Goal: Task Accomplishment & Management: Check status

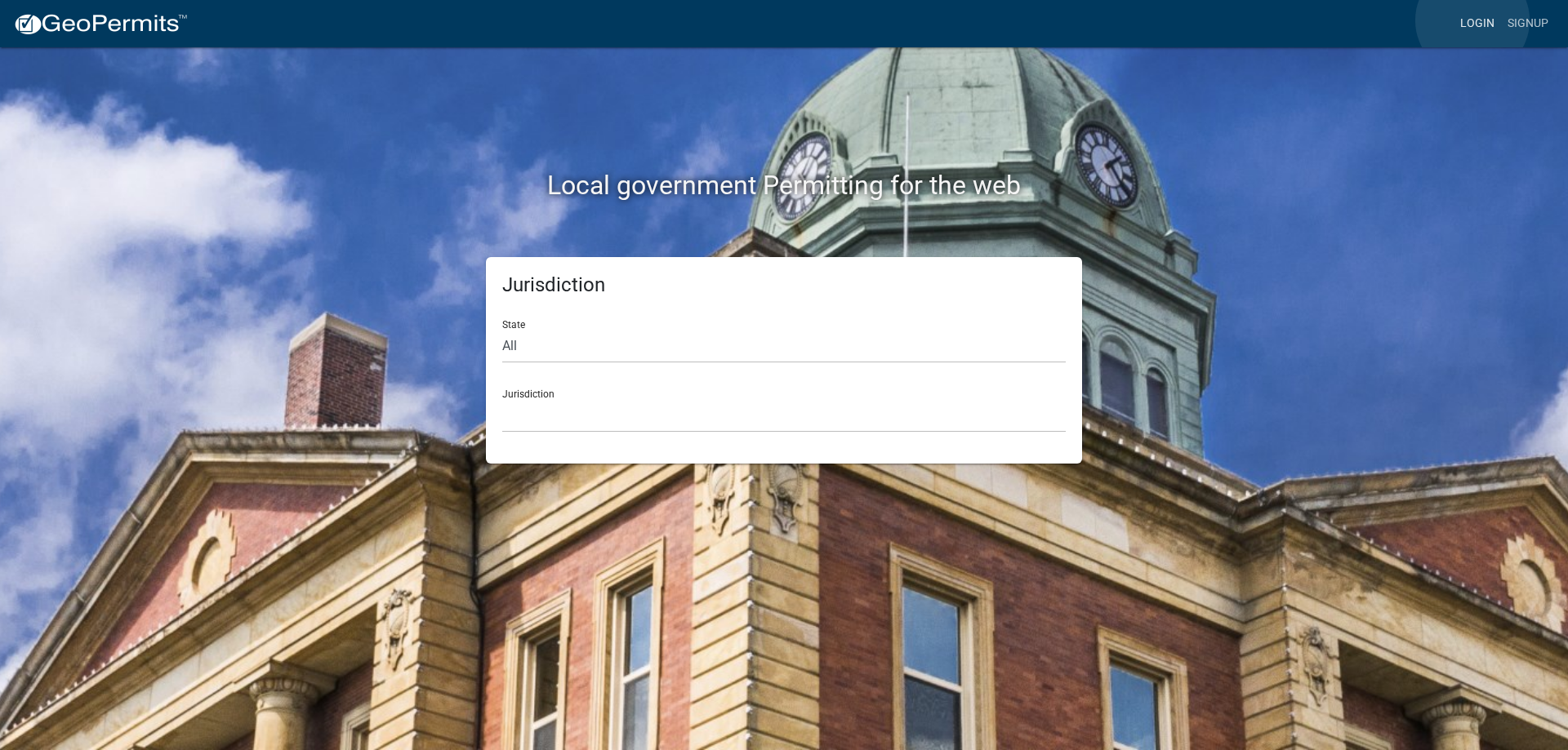
click at [1473, 20] on link "Login" at bounding box center [1477, 24] width 47 height 31
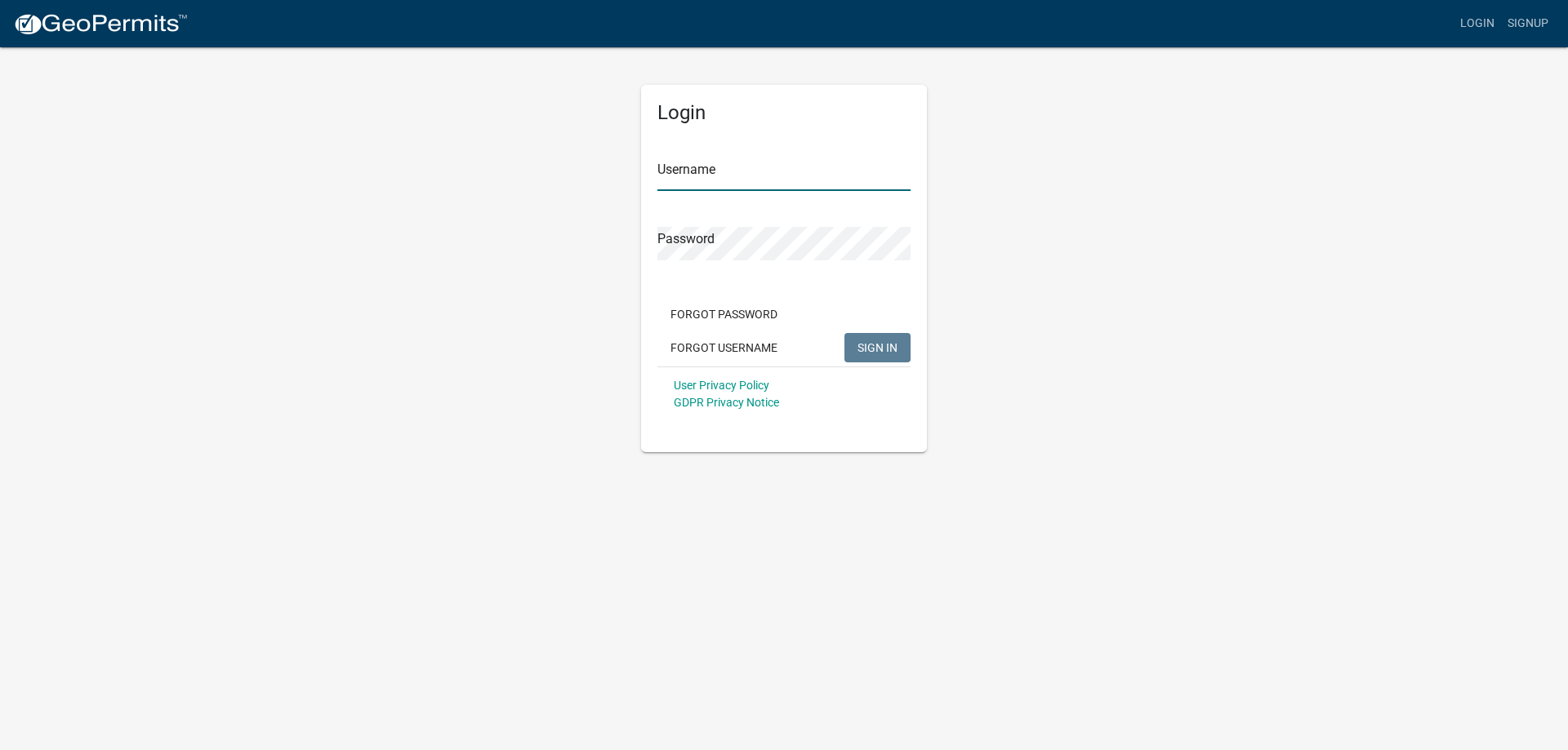
type input "[PERSON_NAME][EMAIL_ADDRESS][PERSON_NAME][DOMAIN_NAME]"
click at [872, 353] on span "SIGN IN" at bounding box center [878, 347] width 40 height 13
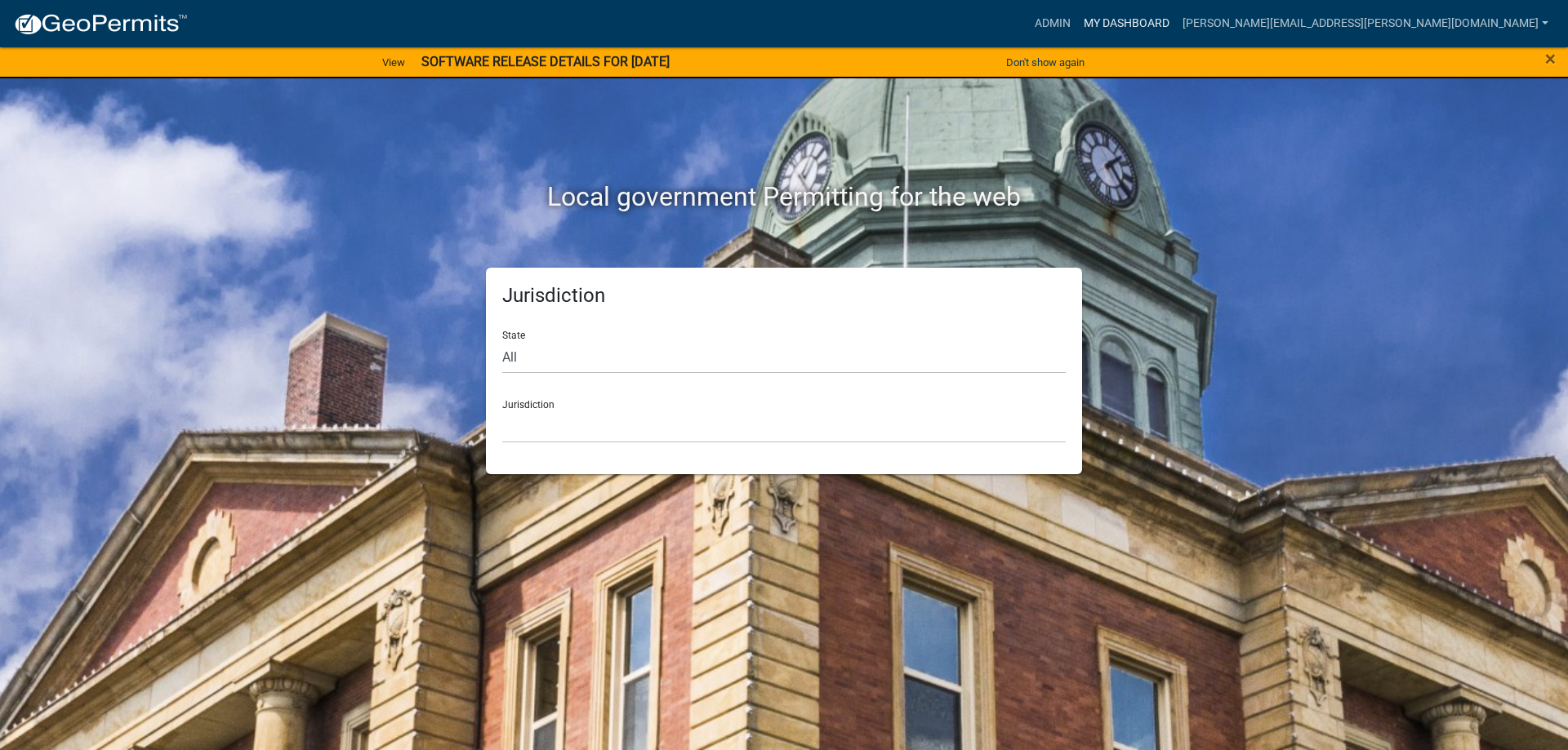
click at [1176, 17] on link "My Dashboard" at bounding box center [1126, 24] width 98 height 31
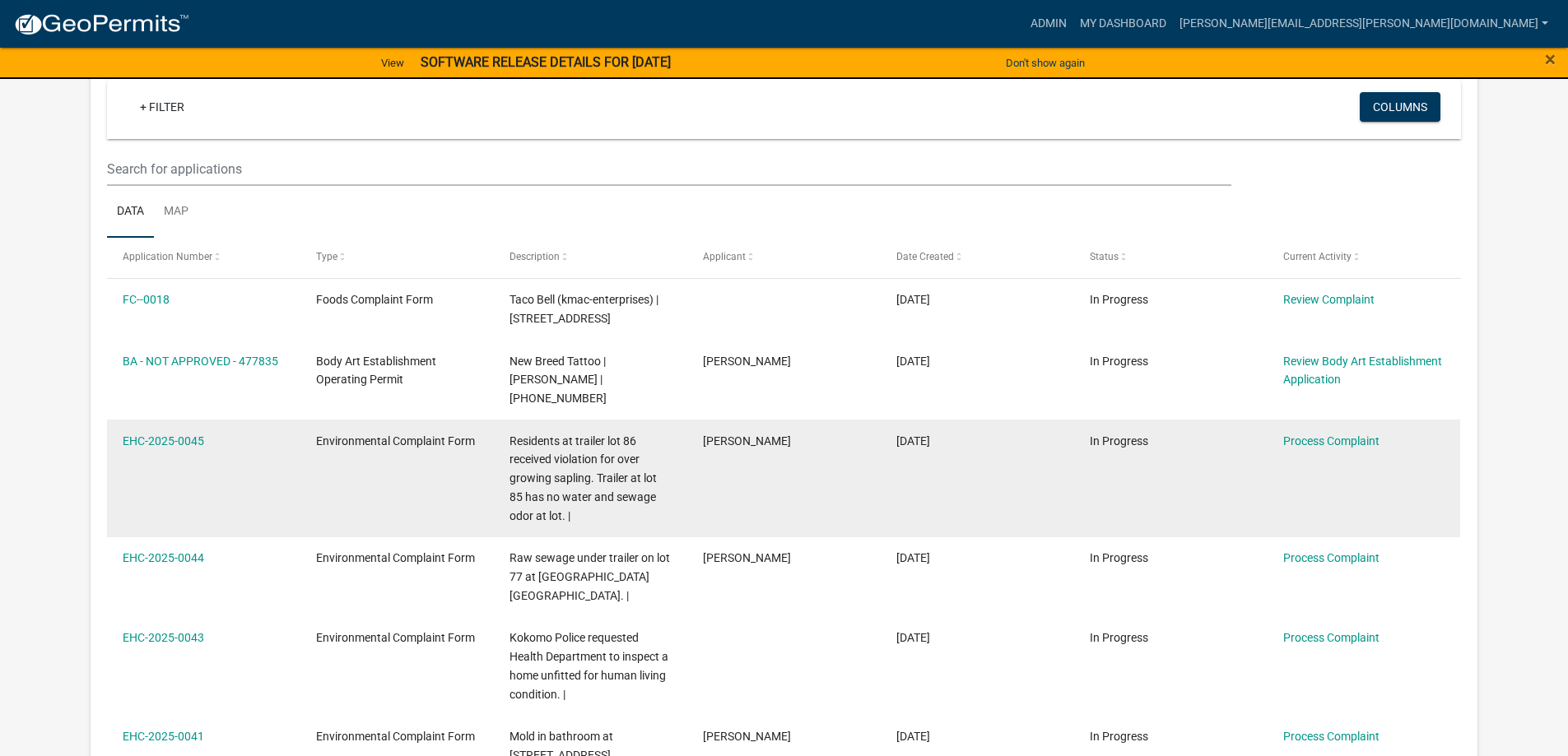
scroll to position [329, 0]
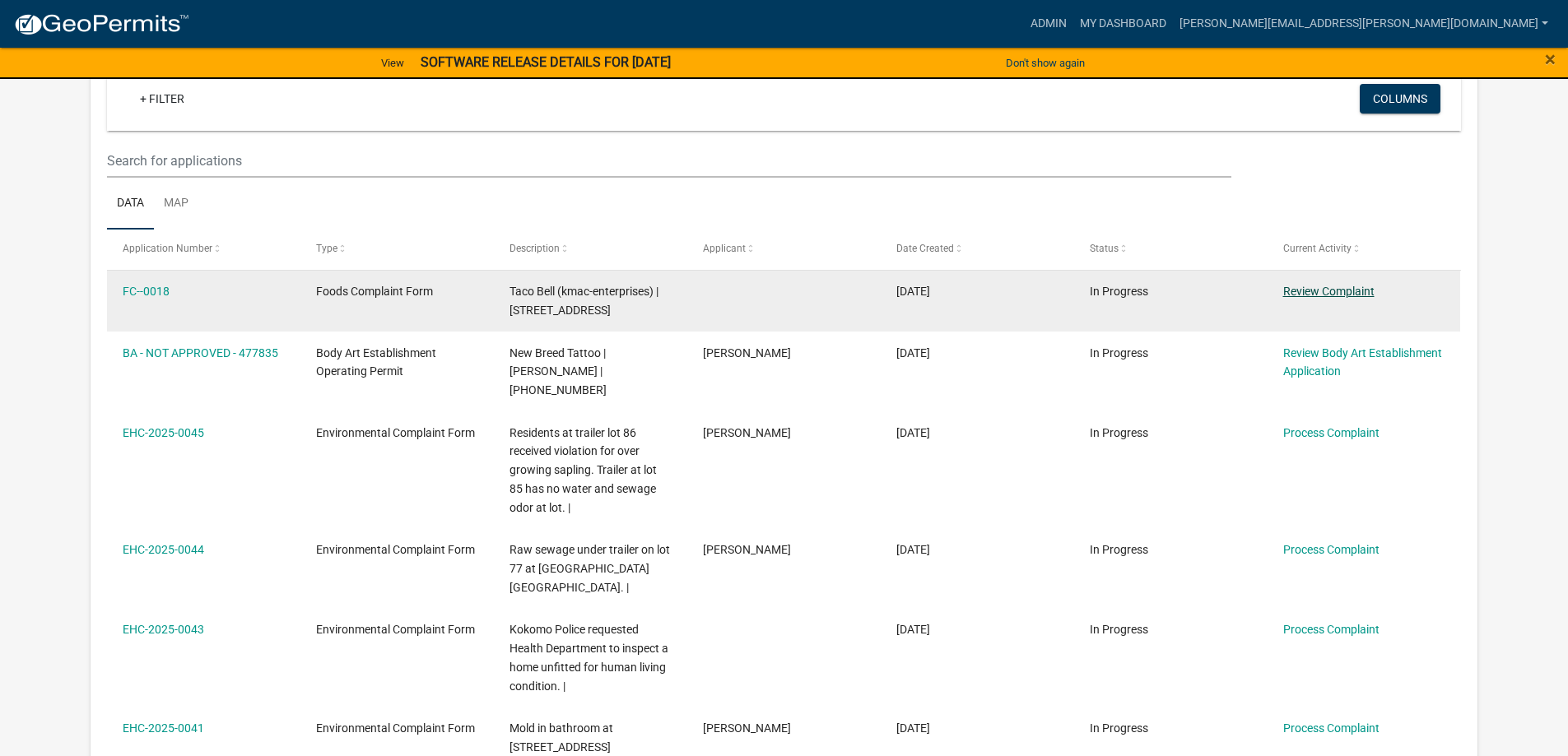
click at [1311, 292] on link "Review Complaint" at bounding box center [1329, 292] width 92 height 14
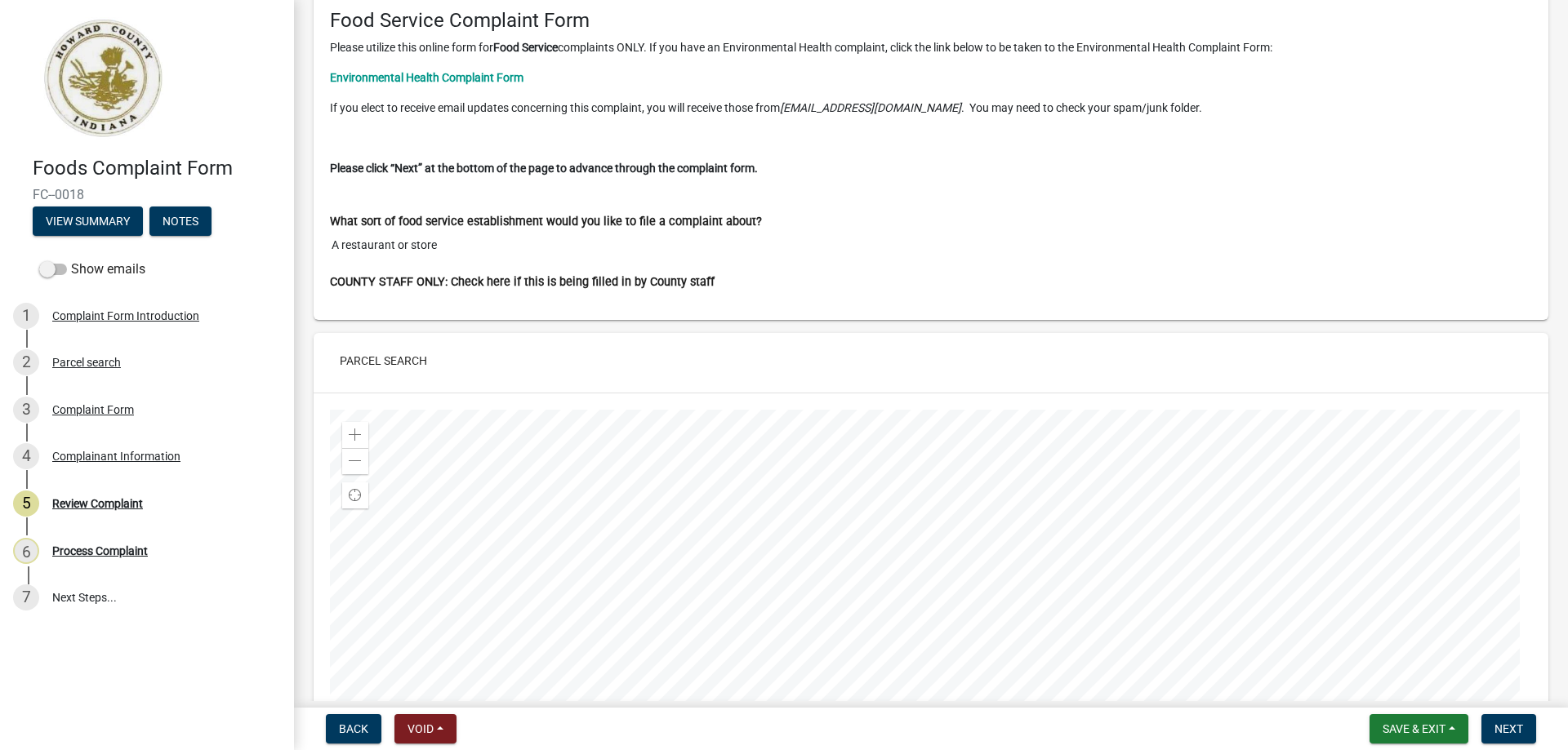
scroll to position [163, 0]
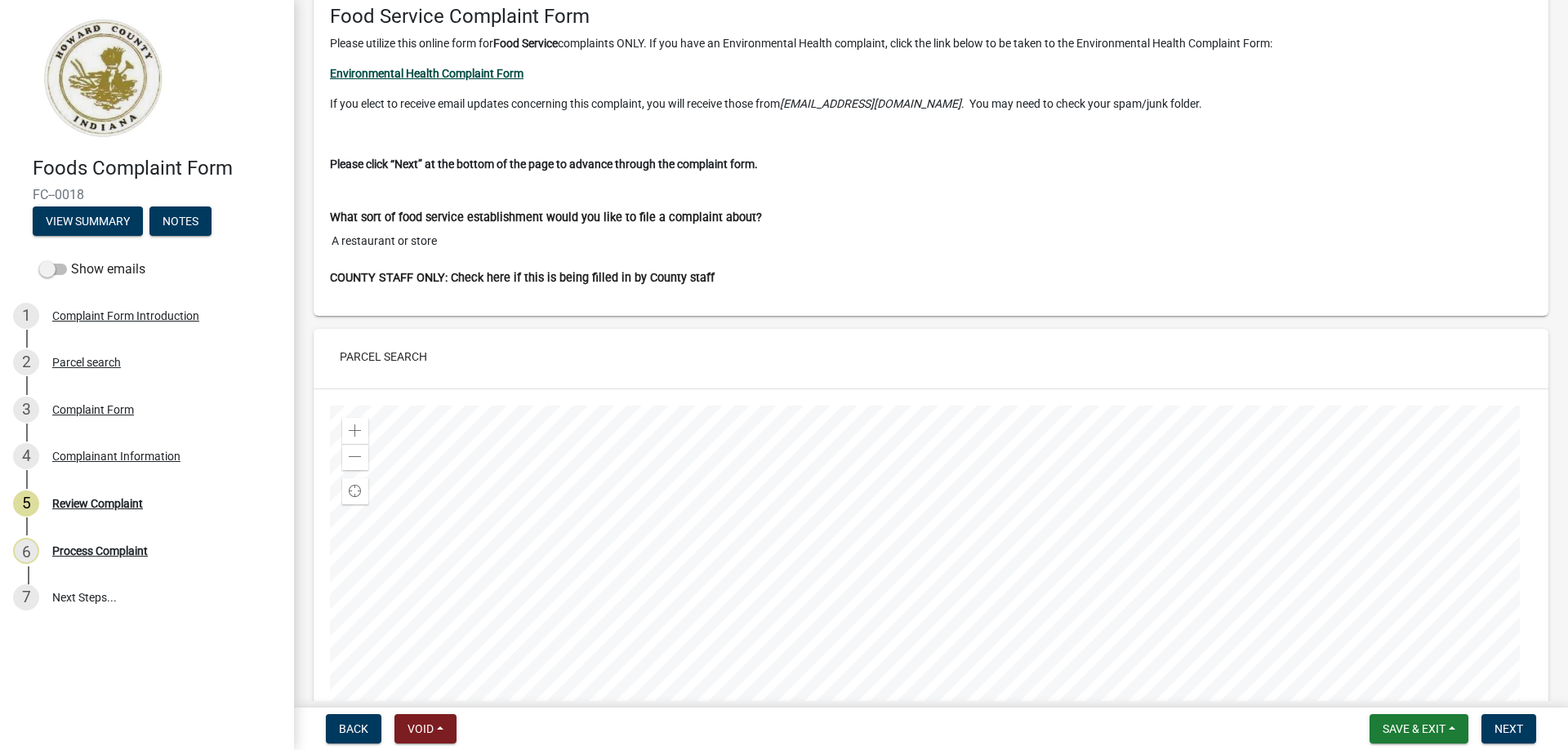
click at [464, 75] on strong "Environmental Health Complaint Form" at bounding box center [426, 74] width 193 height 13
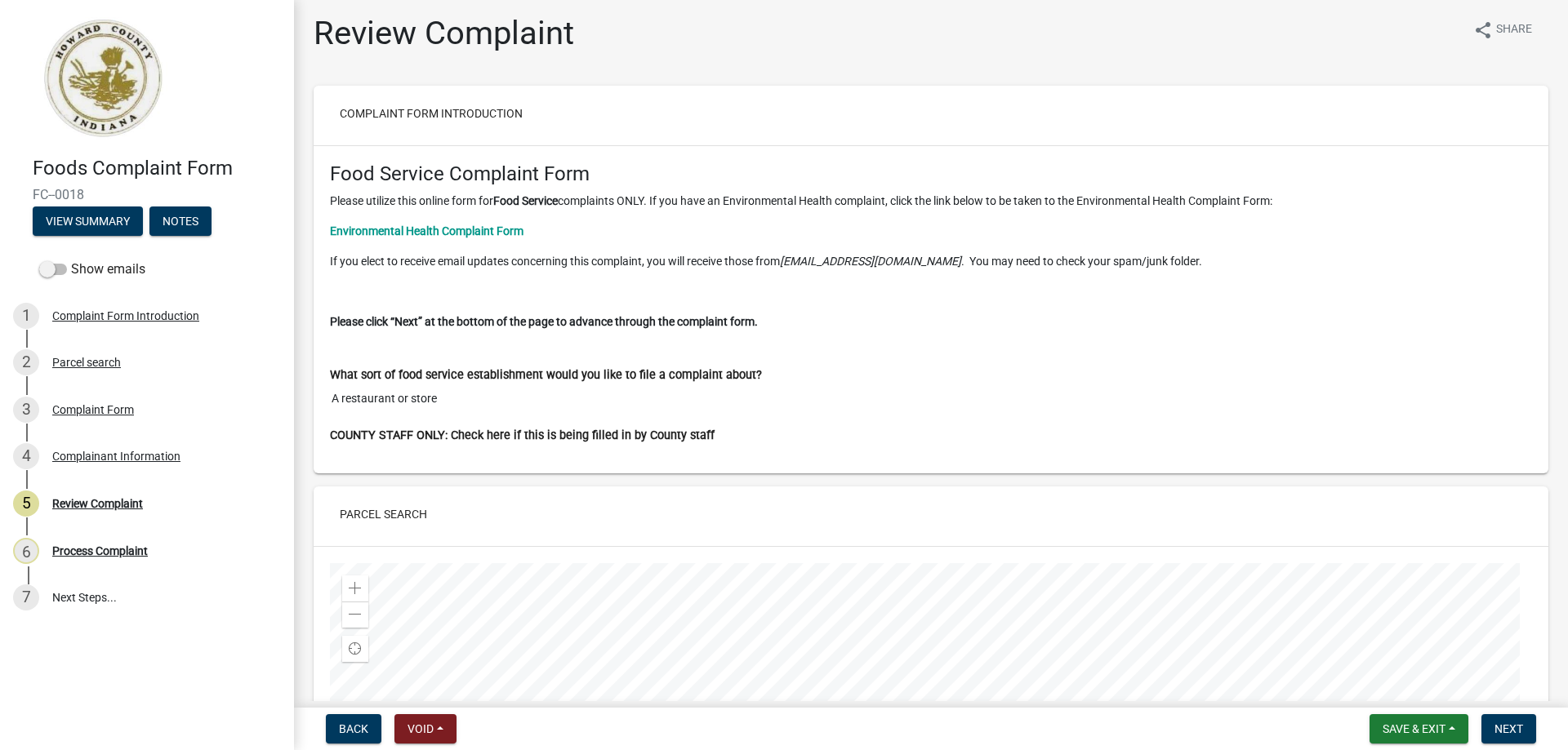
scroll to position [0, 0]
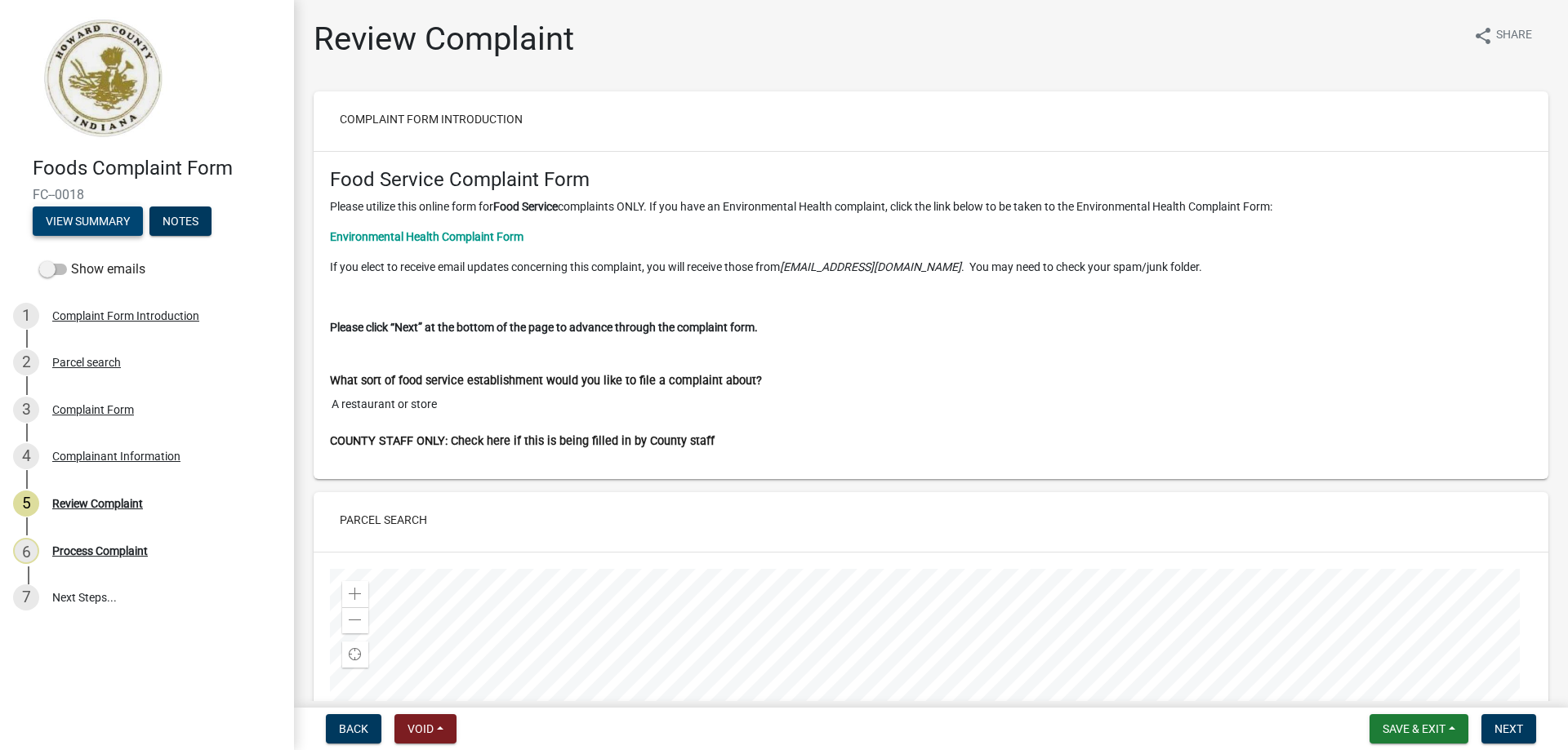
click at [116, 218] on button "View Summary" at bounding box center [87, 221] width 110 height 29
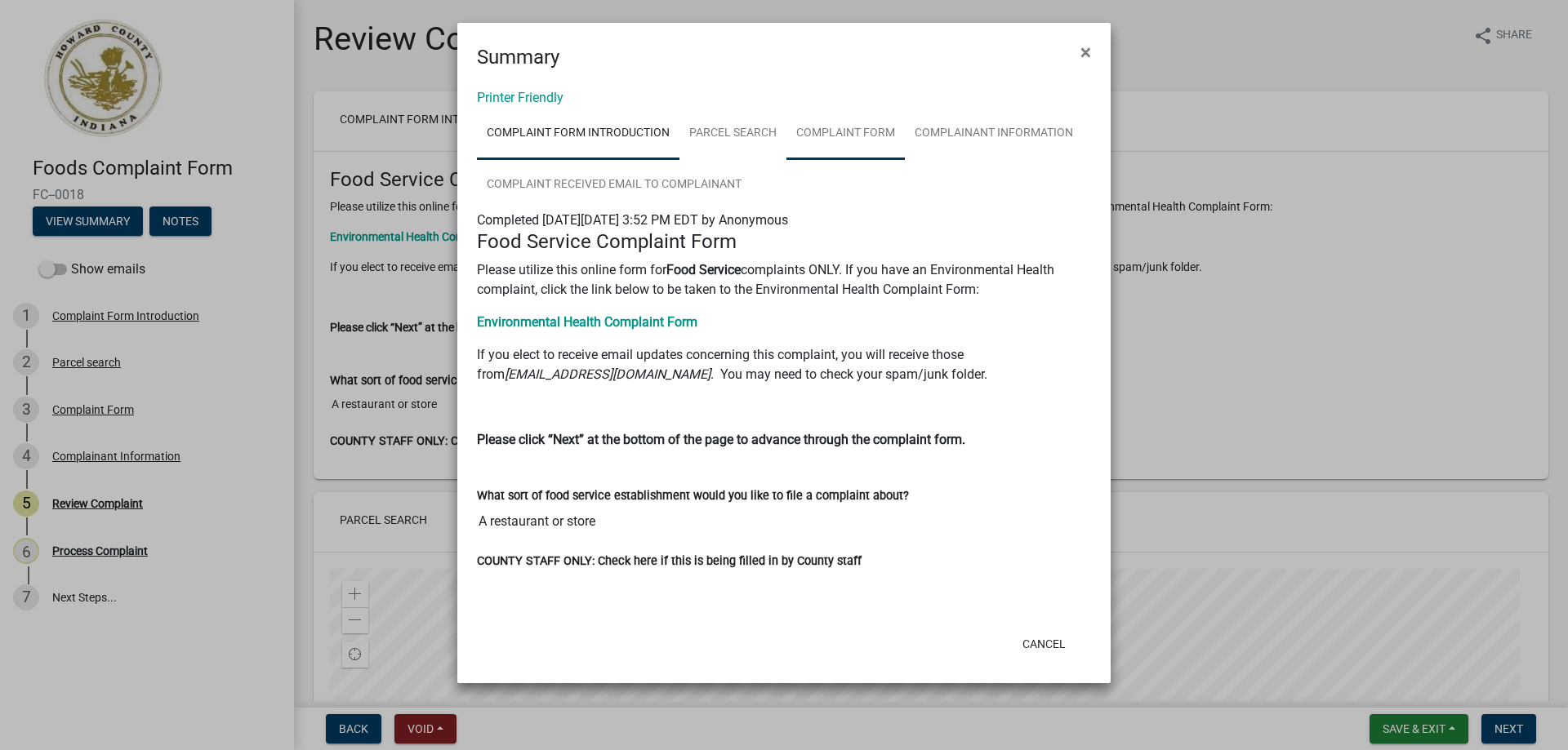
click at [850, 132] on link "Complaint Form" at bounding box center [845, 134] width 119 height 52
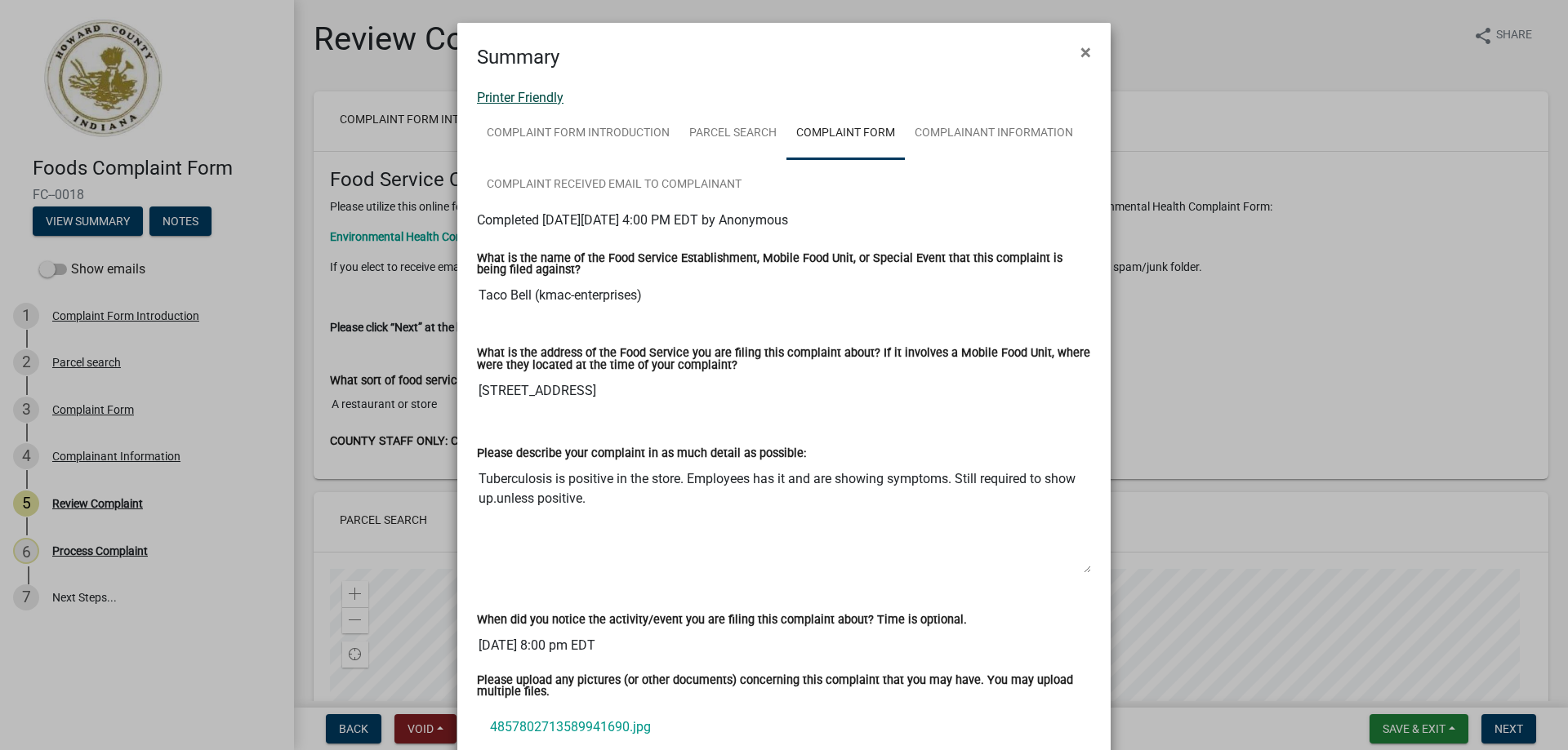
click at [521, 94] on link "Printer Friendly" at bounding box center [520, 98] width 87 height 15
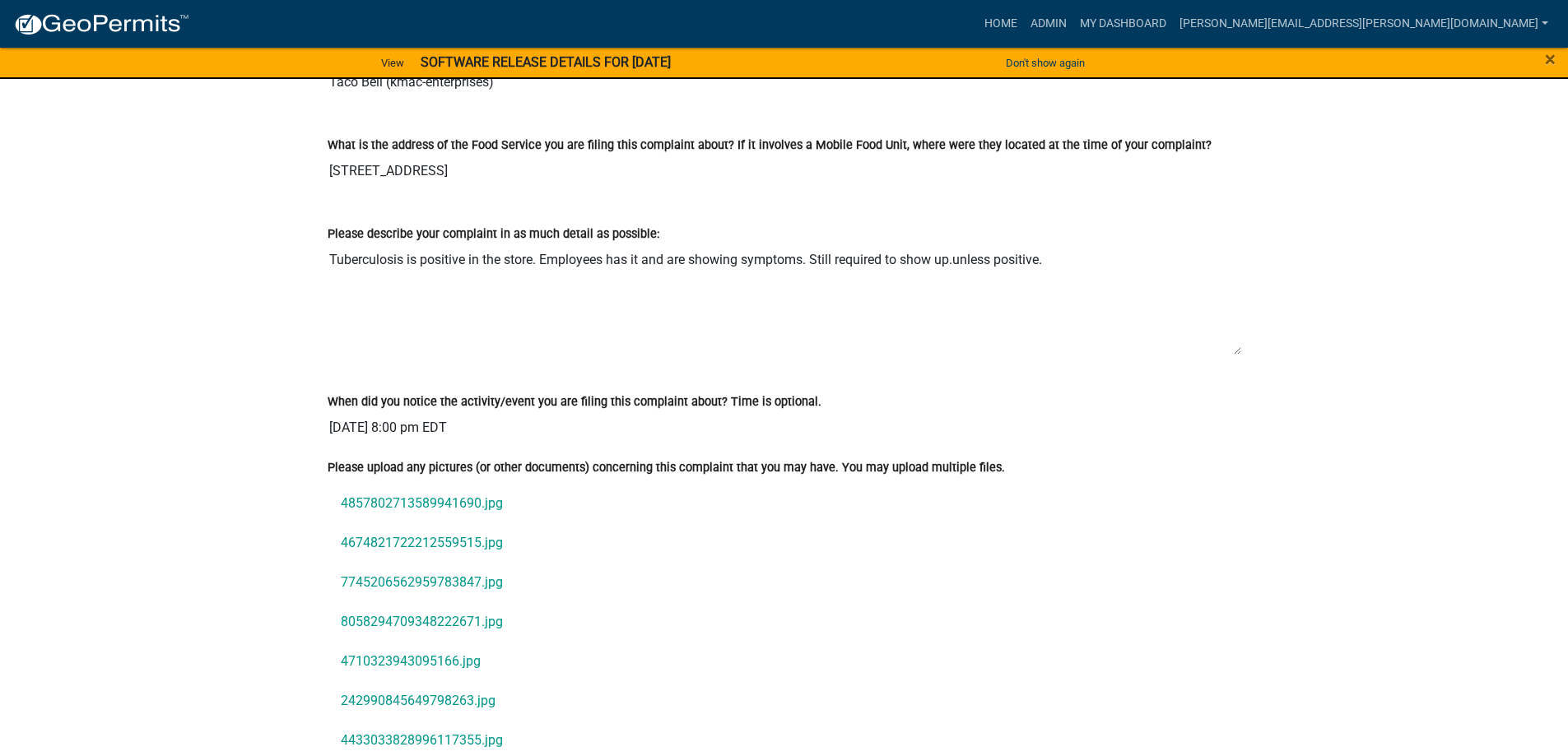
scroll to position [1176, 0]
click at [381, 503] on link "4857802713589941690.jpg" at bounding box center [784, 506] width 914 height 40
drag, startPoint x: 431, startPoint y: 541, endPoint x: 375, endPoint y: 545, distance: 56.1
click at [375, 545] on link "4674821722212559515.jpg" at bounding box center [784, 545] width 914 height 40
click at [418, 583] on link "7745206562959783847.jpg" at bounding box center [784, 585] width 914 height 40
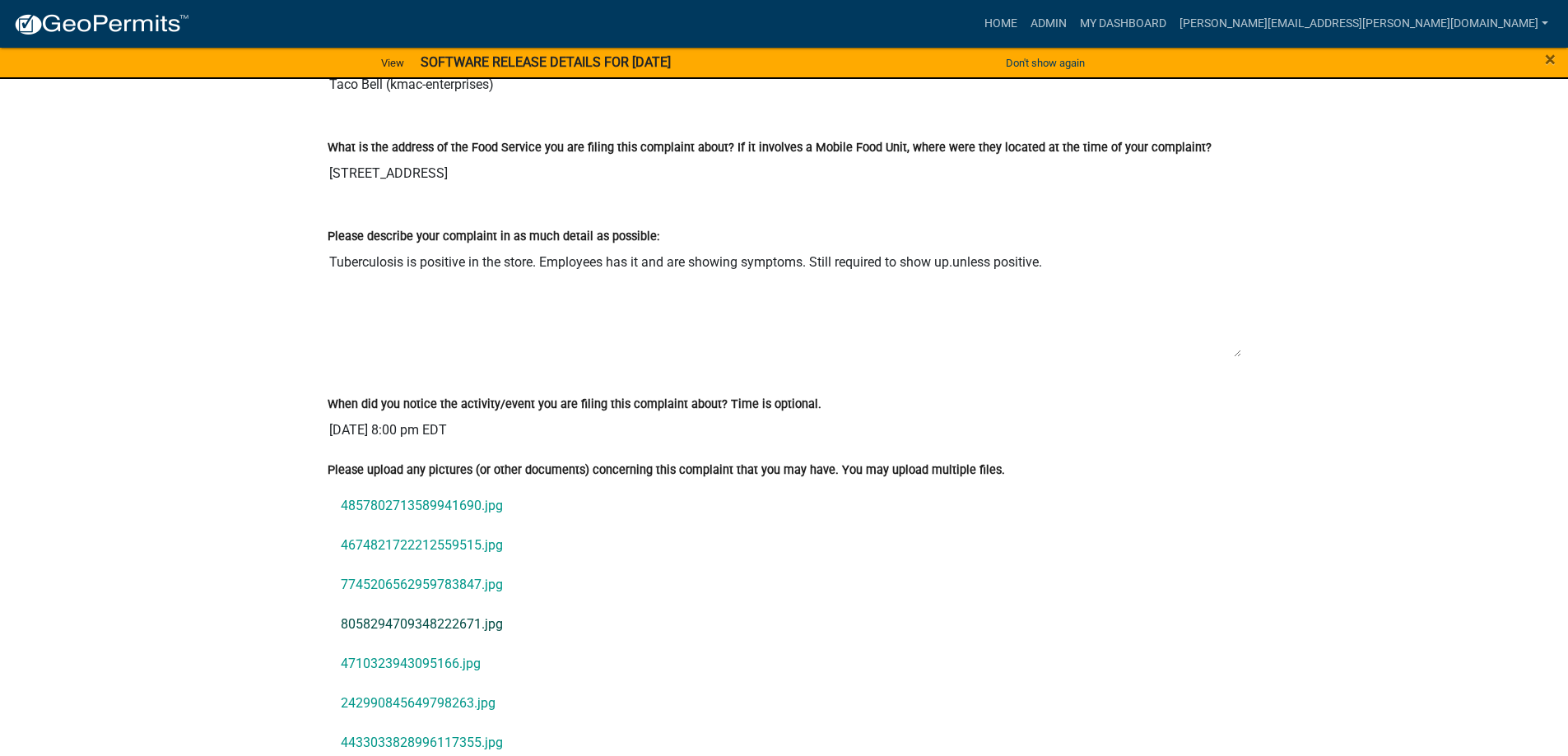
click at [411, 622] on link "8058294709348222671.jpg" at bounding box center [784, 625] width 914 height 40
click at [376, 663] on link "4710323943095166.jpg" at bounding box center [784, 664] width 914 height 40
click at [393, 703] on link "242990845649798263.jpg" at bounding box center [784, 703] width 914 height 40
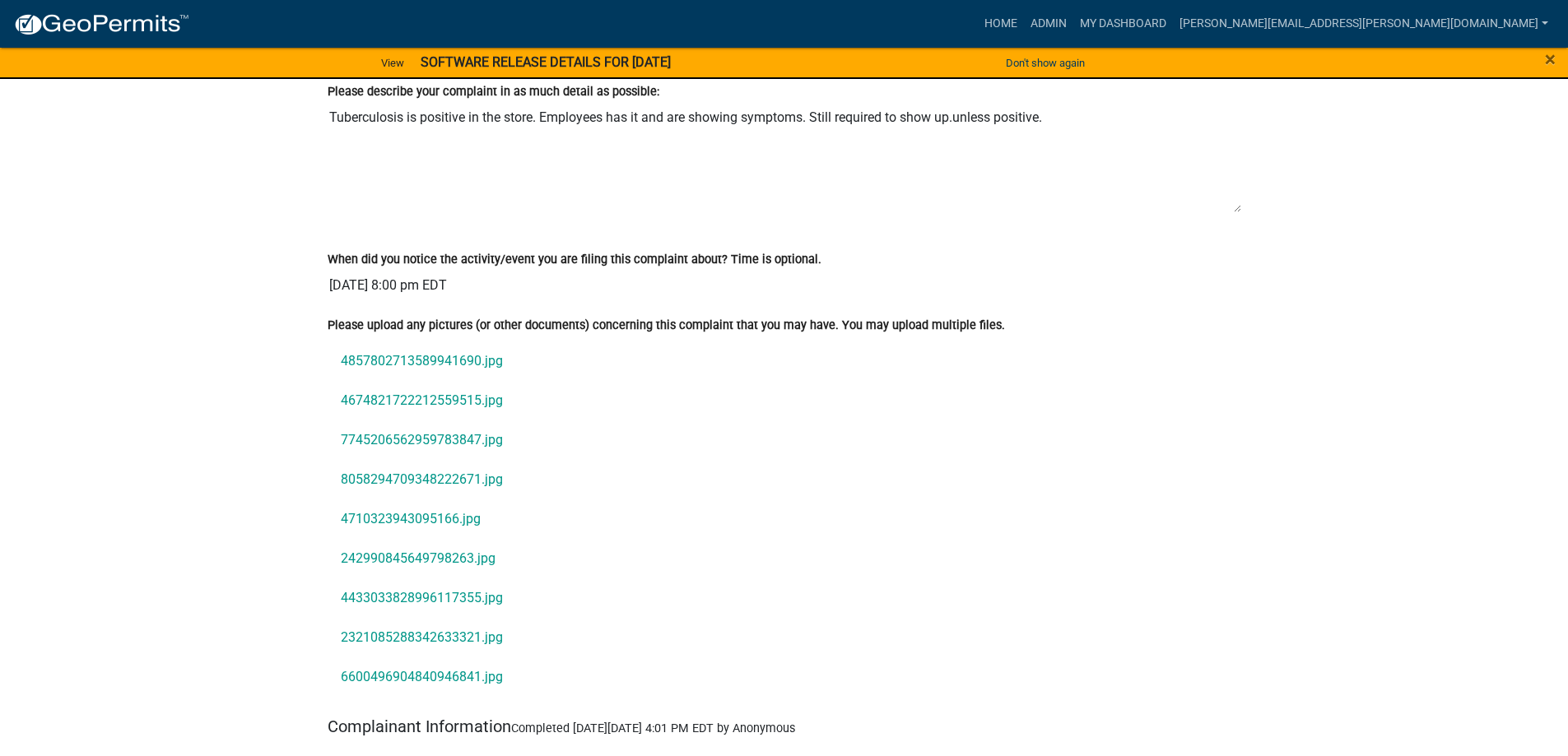
scroll to position [1341, 0]
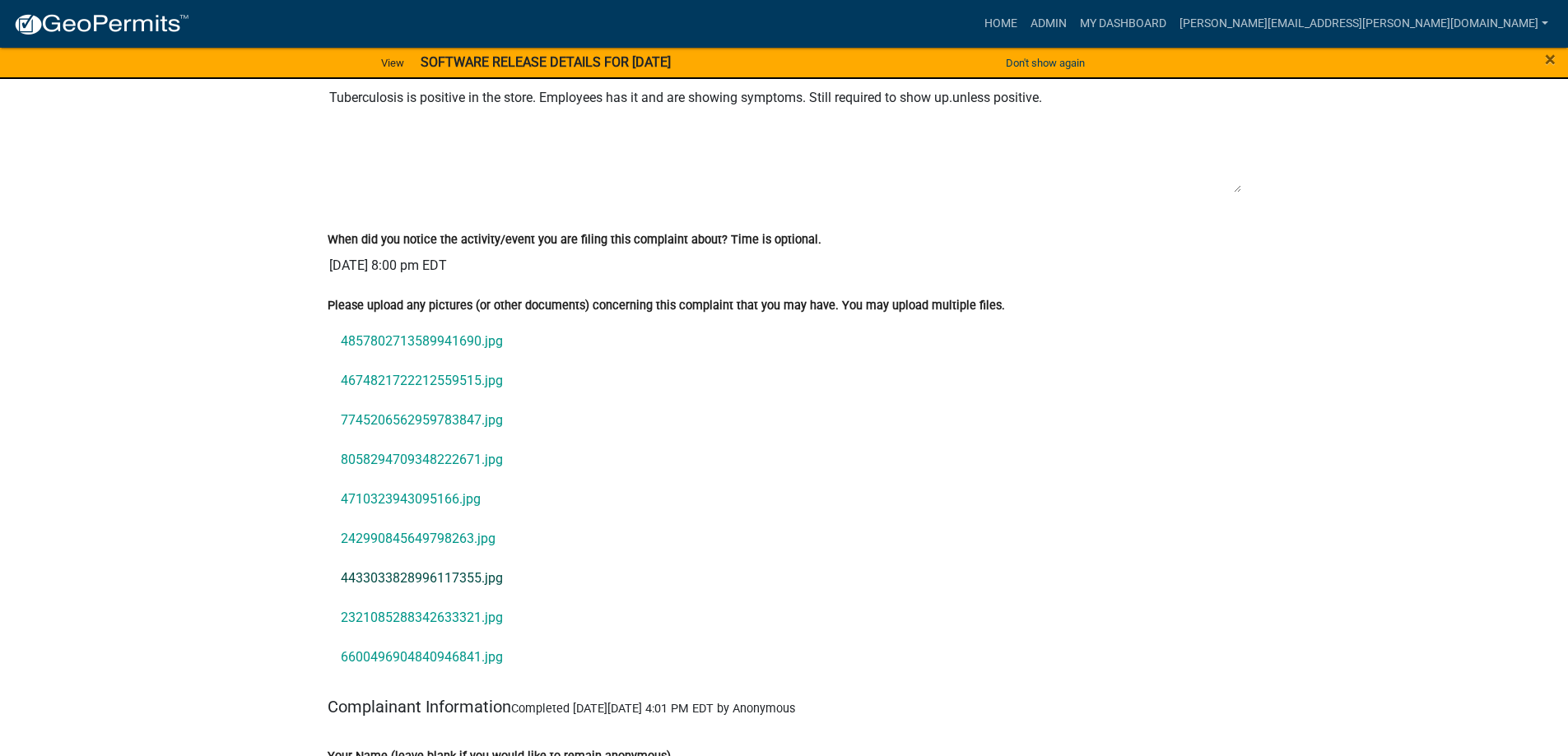
click at [372, 581] on link "4433033828996117355.jpg" at bounding box center [784, 578] width 914 height 40
click at [375, 622] on link "2321085288342633321.jpg" at bounding box center [784, 618] width 914 height 40
drag, startPoint x: 433, startPoint y: 659, endPoint x: 393, endPoint y: 660, distance: 40.0
click at [393, 660] on link "6600496904840946841.jpg" at bounding box center [784, 658] width 914 height 40
click at [453, 344] on link "4857802713589941690.jpg" at bounding box center [784, 342] width 914 height 40
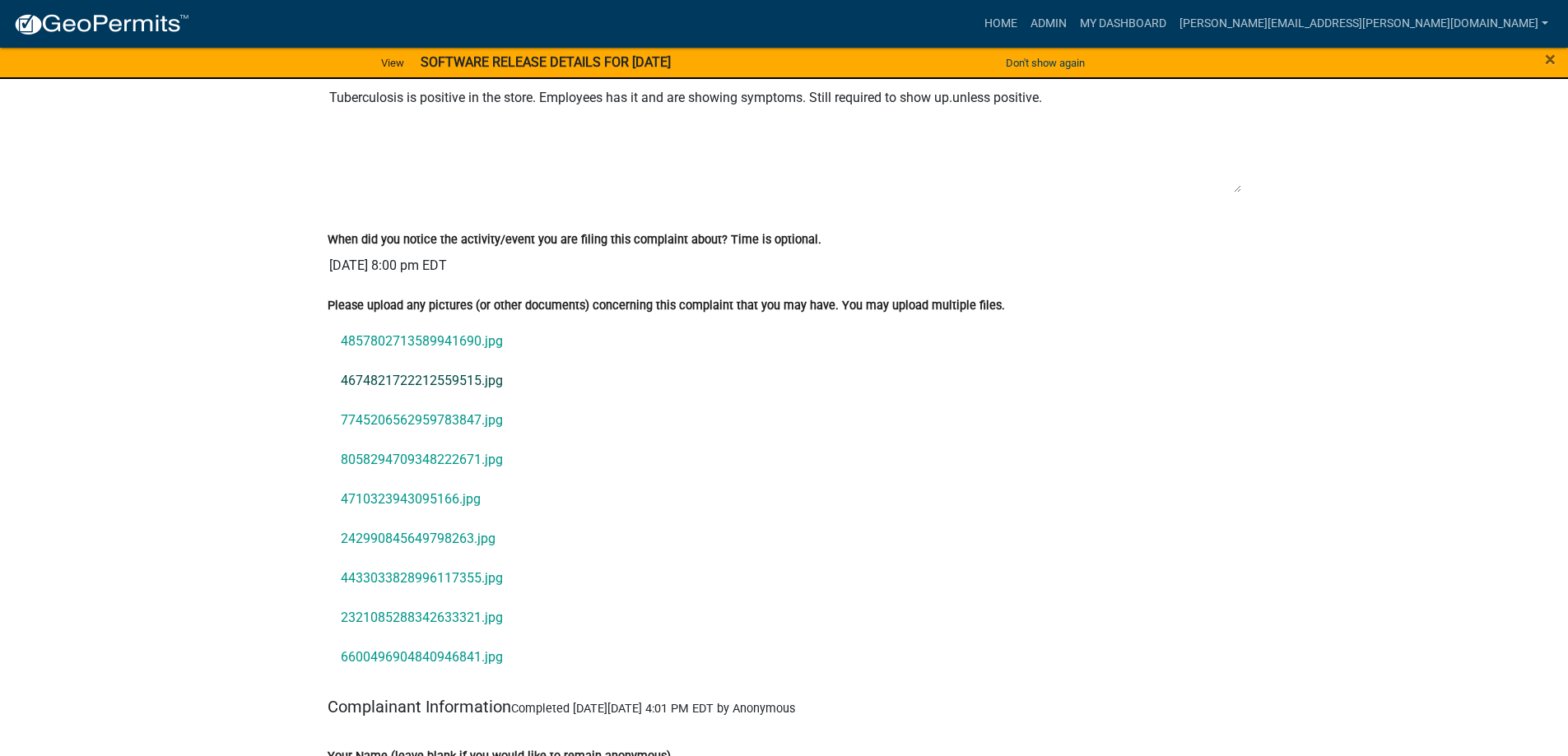
click at [375, 373] on link "4674821722212559515.jpg" at bounding box center [784, 381] width 914 height 40
click at [358, 418] on link "7745206562959783847.jpg" at bounding box center [784, 420] width 914 height 40
click at [403, 454] on link "8058294709348222671.jpg" at bounding box center [784, 459] width 914 height 40
click at [378, 494] on link "4710323943095166.jpg" at bounding box center [784, 499] width 914 height 40
click at [381, 543] on link "242990845649798263.jpg" at bounding box center [784, 539] width 914 height 40
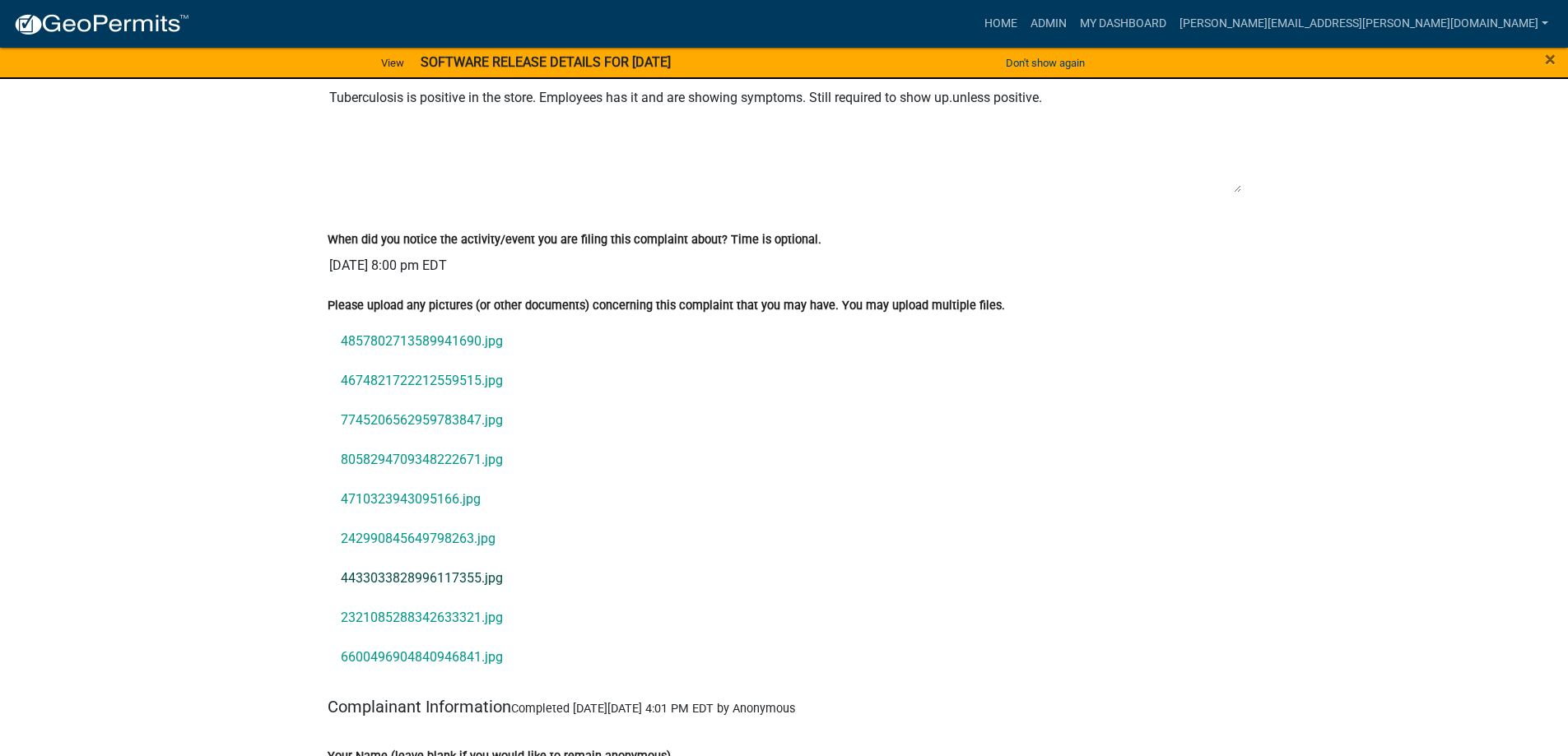
click at [367, 579] on link "4433033828996117355.jpg" at bounding box center [784, 578] width 914 height 40
click at [392, 616] on link "2321085288342633321.jpg" at bounding box center [784, 618] width 914 height 40
click at [407, 653] on link "6600496904840946841.jpg" at bounding box center [784, 658] width 914 height 40
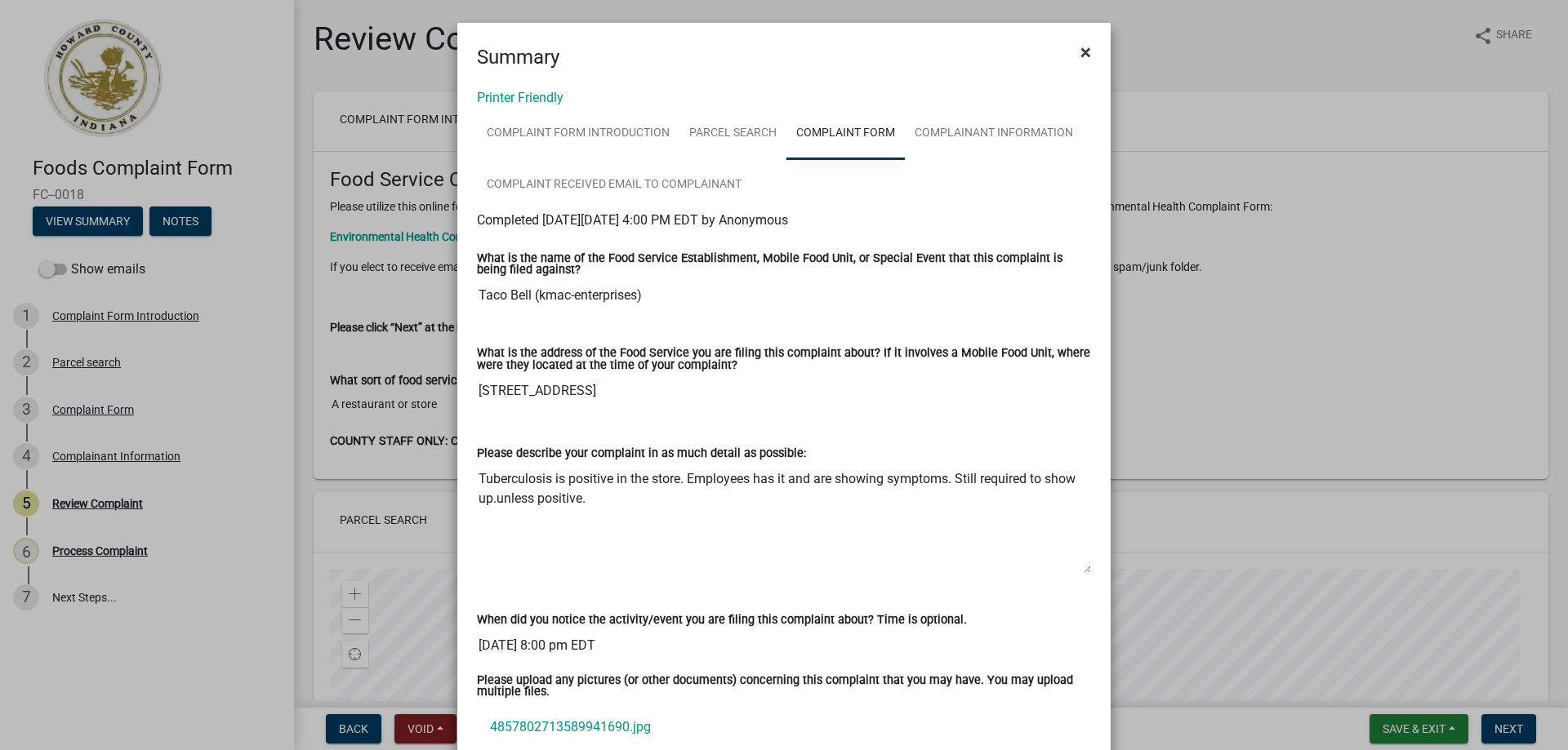
click at [1082, 50] on span "×" at bounding box center [1086, 52] width 11 height 23
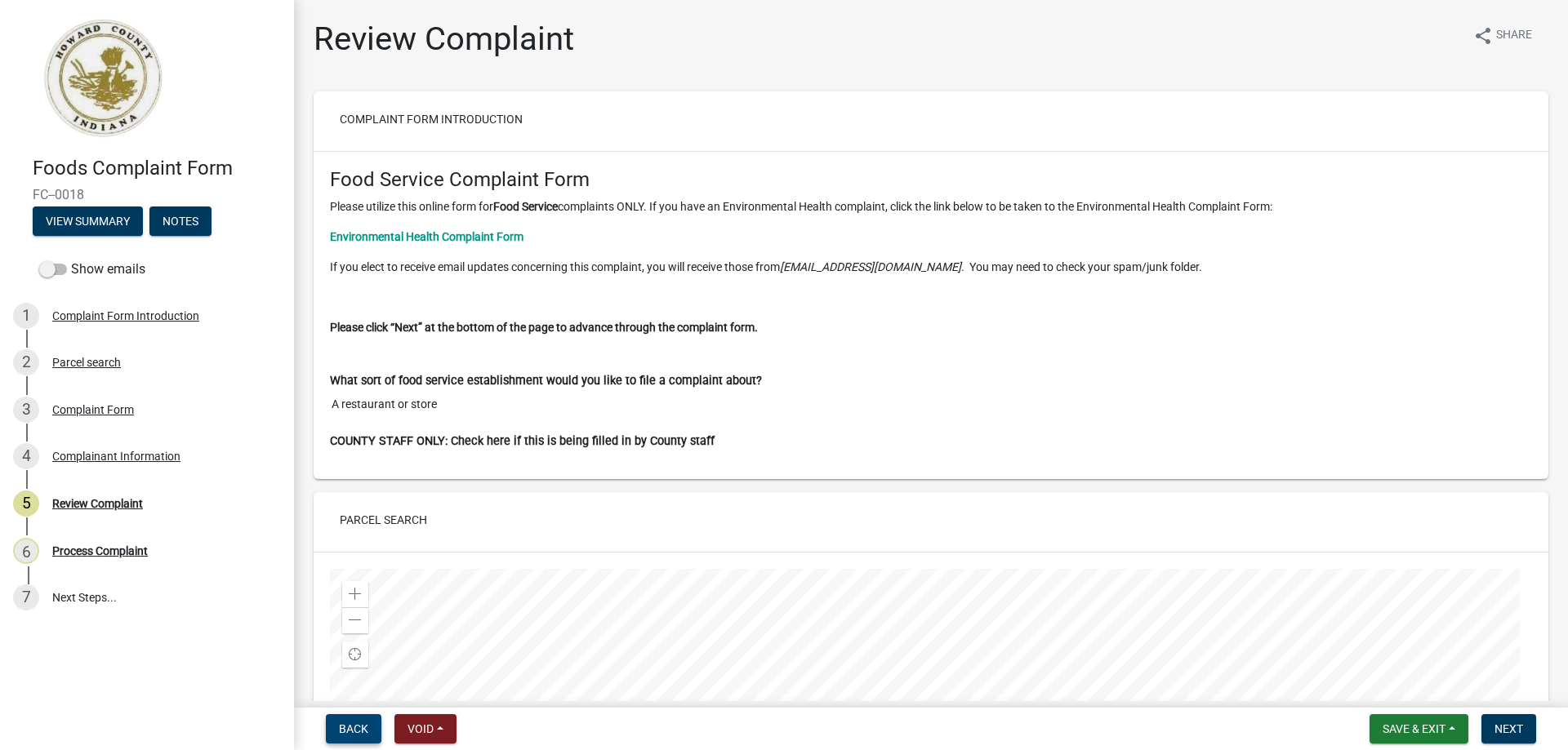
click at [359, 724] on span "Back" at bounding box center [353, 729] width 29 height 13
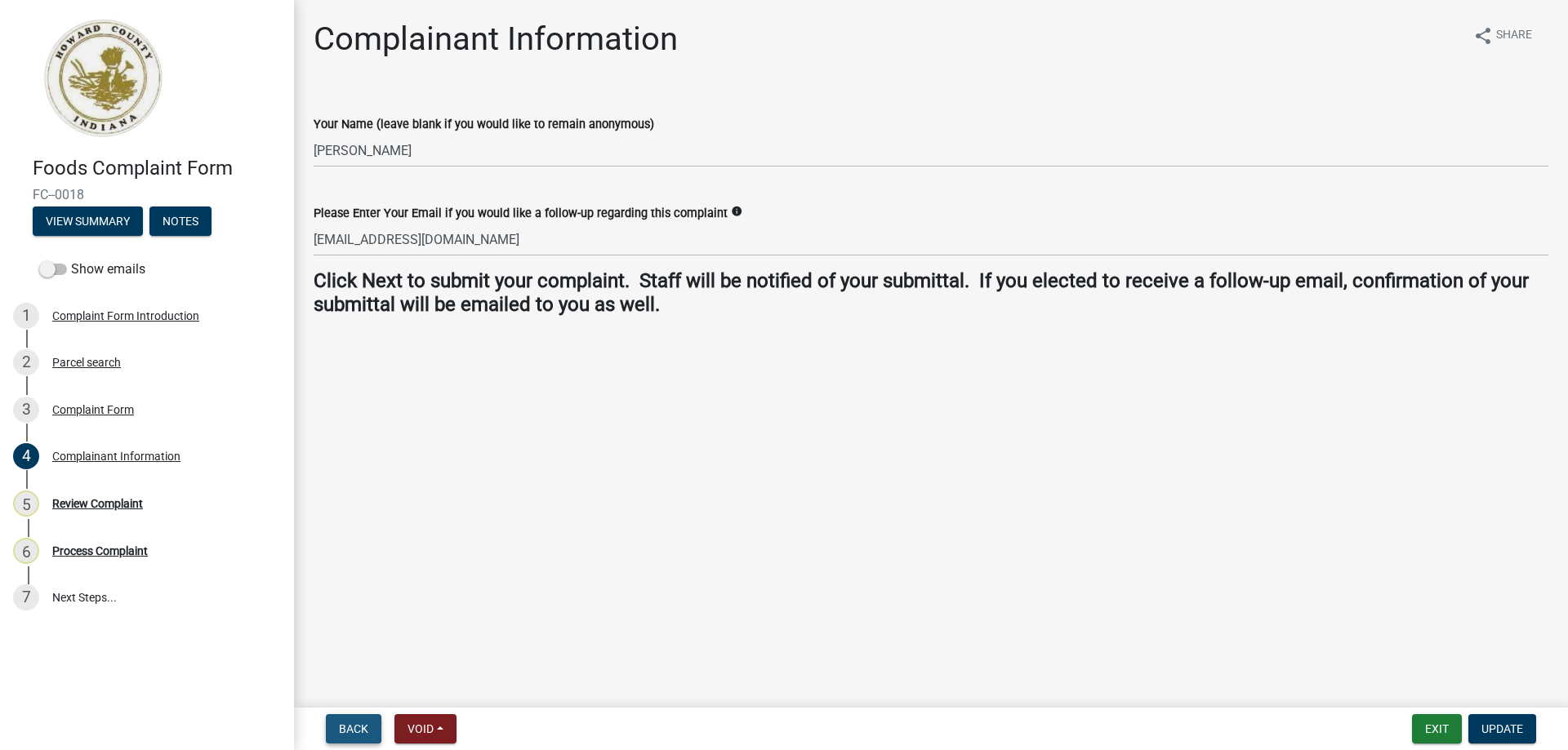
click at [357, 726] on span "Back" at bounding box center [353, 729] width 29 height 13
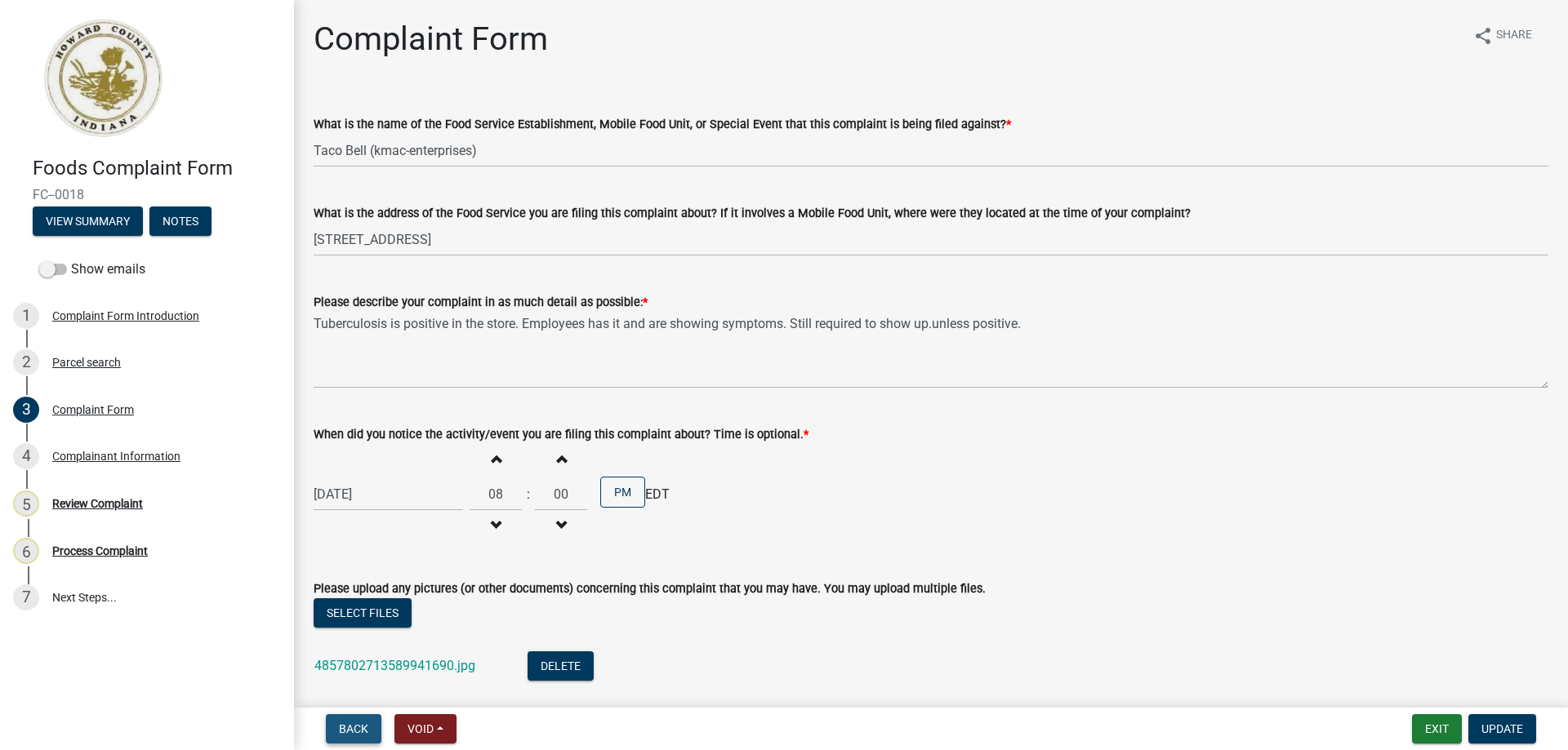
click at [357, 726] on span "Back" at bounding box center [353, 729] width 29 height 13
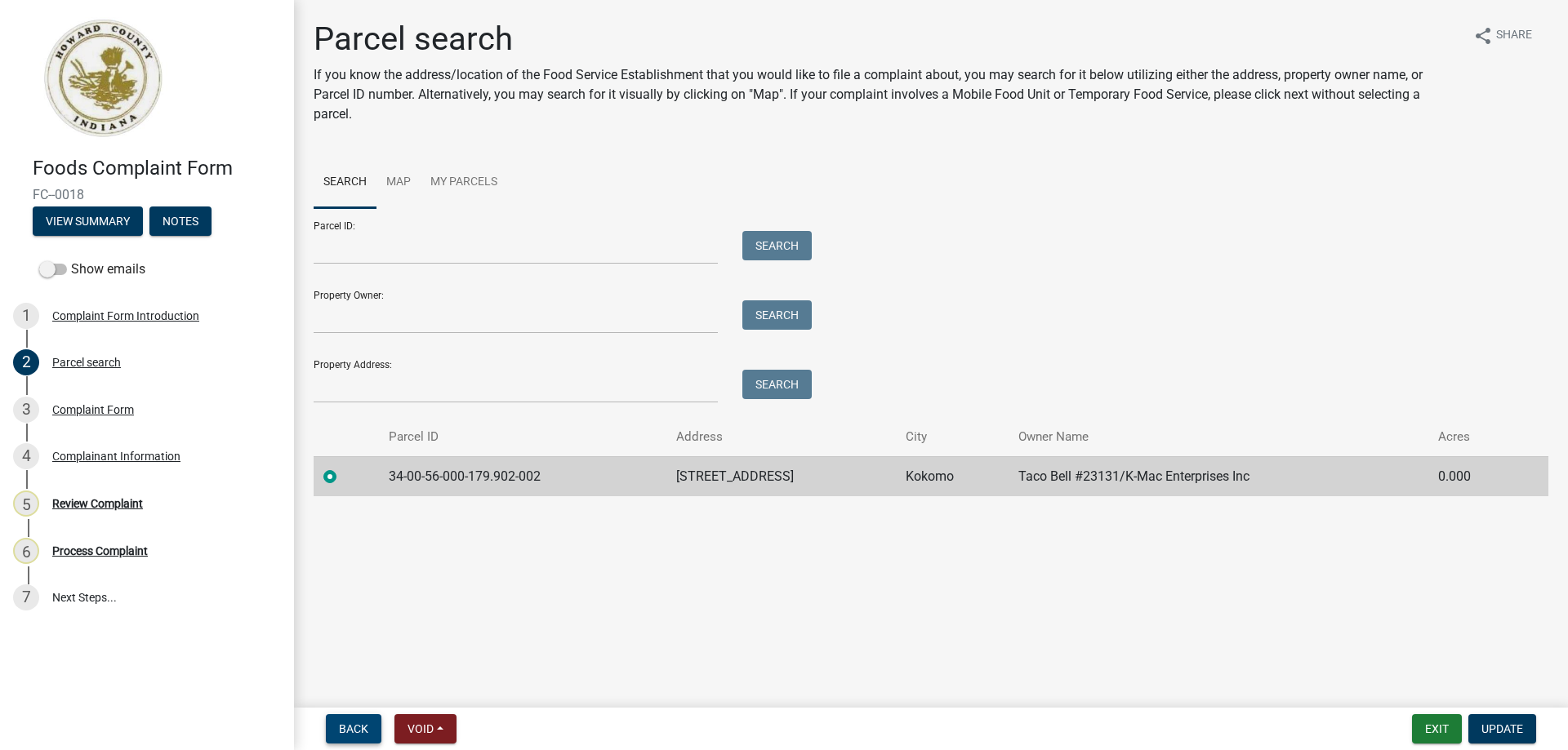
click at [357, 726] on span "Back" at bounding box center [353, 729] width 29 height 13
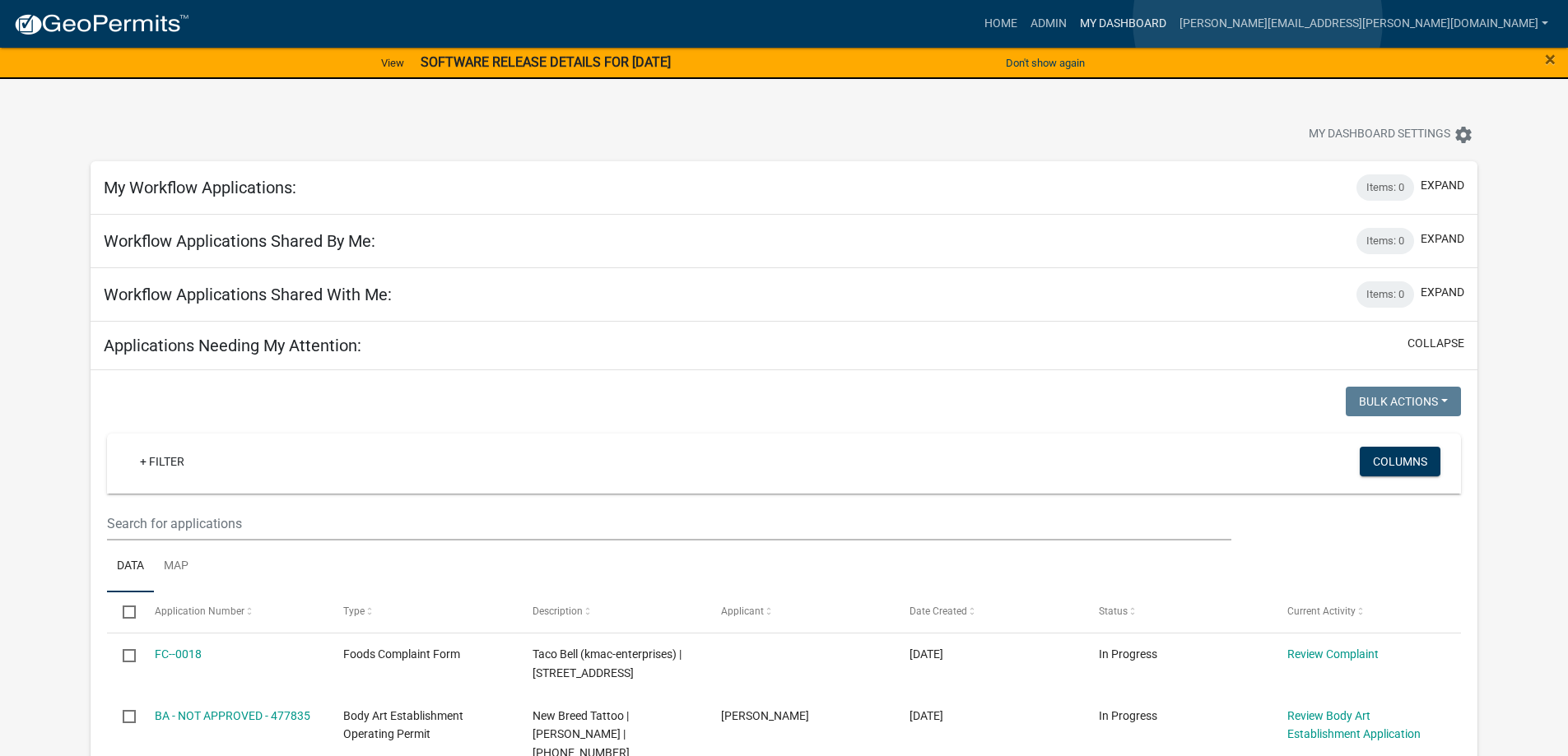
click at [1173, 20] on link "My Dashboard" at bounding box center [1122, 24] width 99 height 31
